Goal: Register for event/course

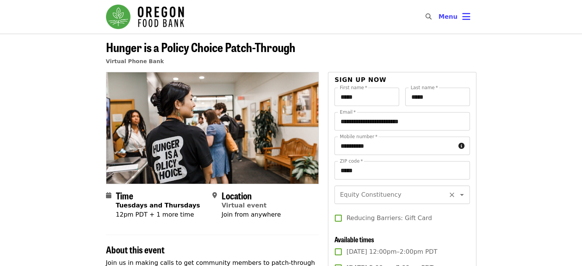
click at [390, 194] on input "Equity Constituency" at bounding box center [393, 195] width 104 height 15
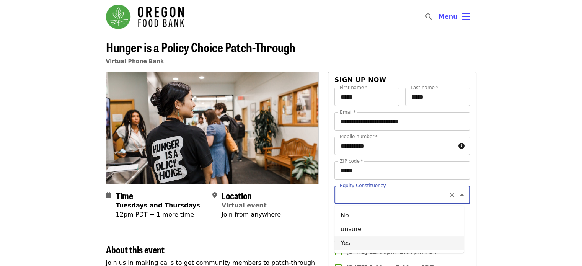
click at [343, 239] on li "Yes" at bounding box center [399, 243] width 129 height 14
type input "***"
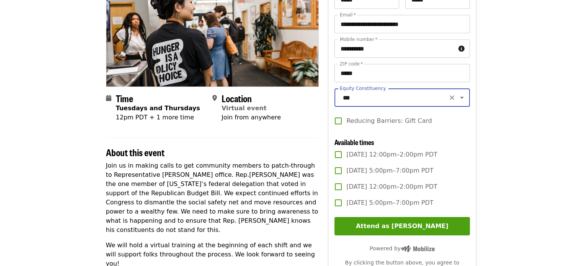
scroll to position [98, 0]
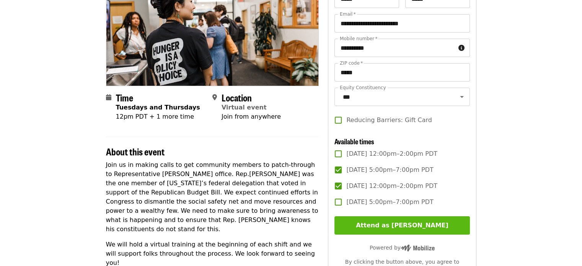
click at [396, 232] on button "Attend as [PERSON_NAME]" at bounding box center [402, 225] width 135 height 18
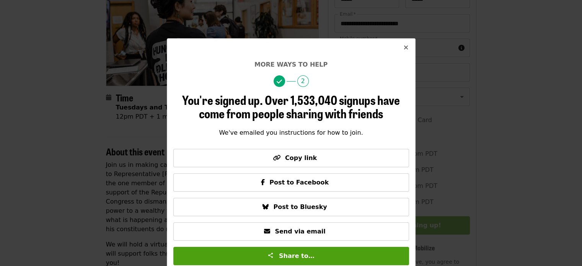
click at [404, 46] on icon "times icon" at bounding box center [406, 47] width 5 height 7
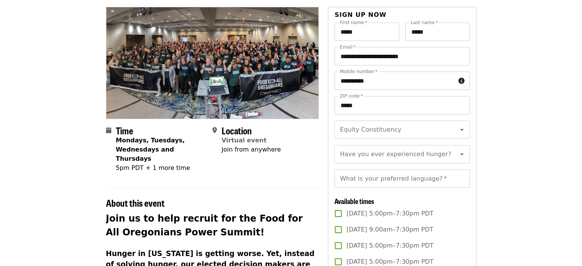
scroll to position [67, 0]
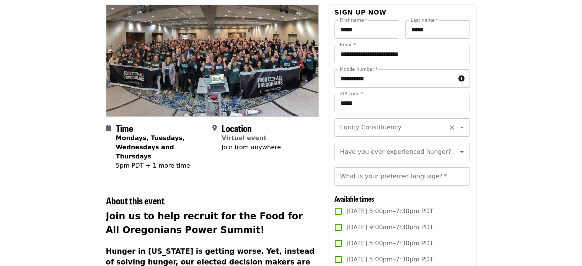
click at [408, 136] on div "Equity Constituency" at bounding box center [402, 127] width 135 height 18
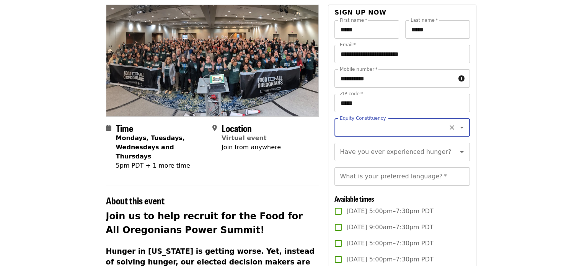
click at [458, 130] on icon "Open" at bounding box center [462, 127] width 9 height 9
click at [383, 176] on li "Yes" at bounding box center [399, 176] width 129 height 14
type input "***"
click at [458, 157] on icon "Open" at bounding box center [462, 151] width 9 height 9
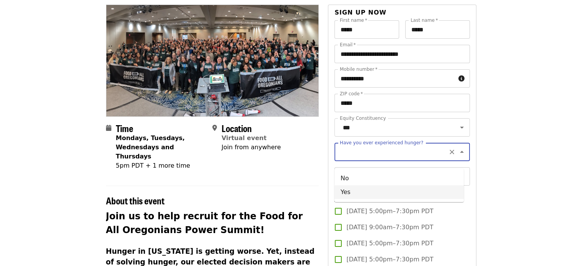
click at [377, 188] on li "Yes" at bounding box center [399, 192] width 129 height 14
type input "***"
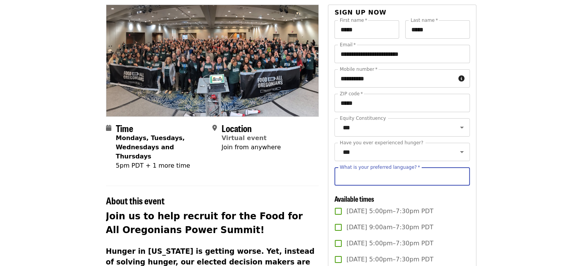
click at [458, 186] on input "What is your preferred language?   *" at bounding box center [402, 176] width 135 height 18
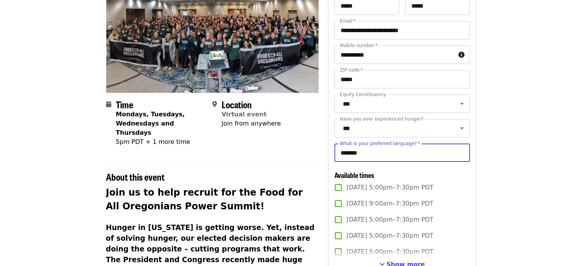
scroll to position [93, 0]
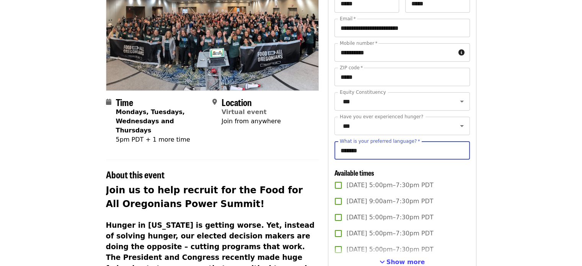
click at [368, 160] on input "*******" at bounding box center [402, 150] width 135 height 18
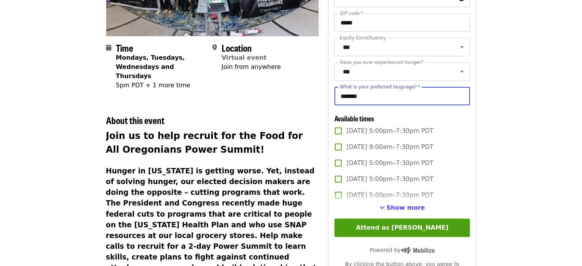
scroll to position [145, 0]
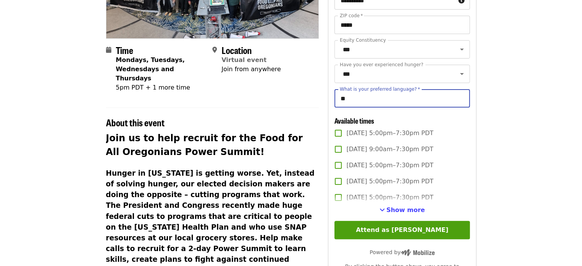
type input "*"
type input "*******"
click at [392, 214] on span "Show more" at bounding box center [406, 209] width 39 height 7
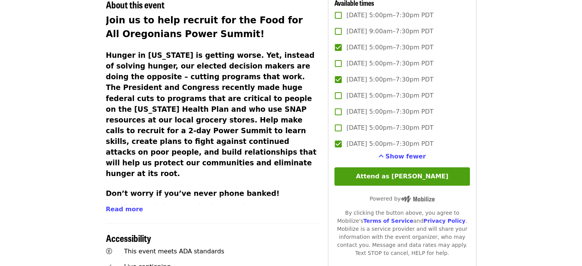
scroll to position [260, 0]
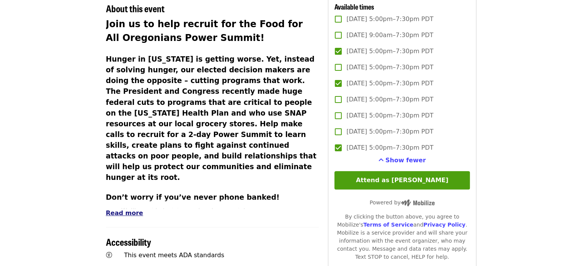
click at [123, 209] on button "Read more" at bounding box center [124, 213] width 37 height 9
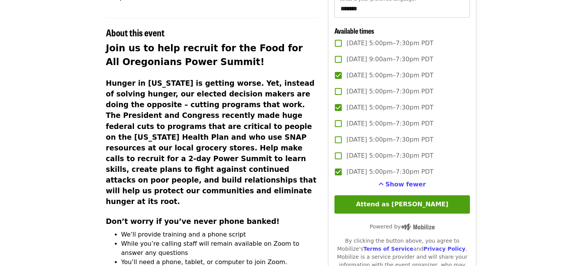
scroll to position [237, 0]
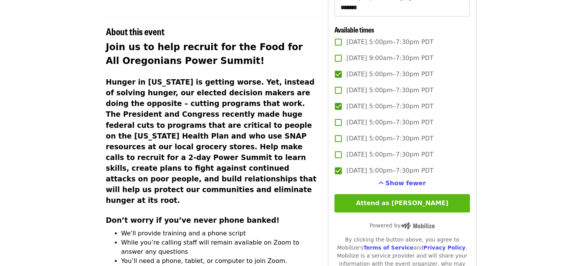
click at [400, 212] on button "Attend as [PERSON_NAME]" at bounding box center [402, 203] width 135 height 18
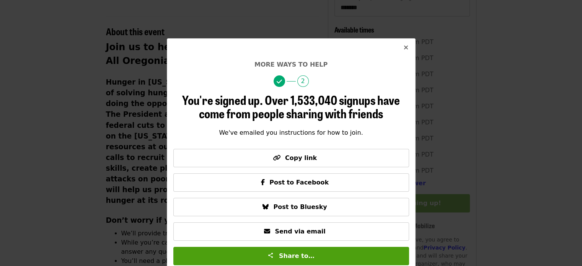
click at [406, 46] on button "Close" at bounding box center [406, 48] width 18 height 18
